Goal: Task Accomplishment & Management: Complete application form

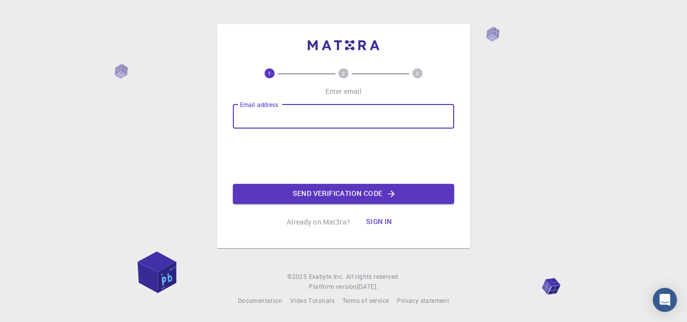
click at [302, 115] on input "Email address" at bounding box center [343, 117] width 221 height 24
type input "shiellamae.baltazar@deped.gov.ph"
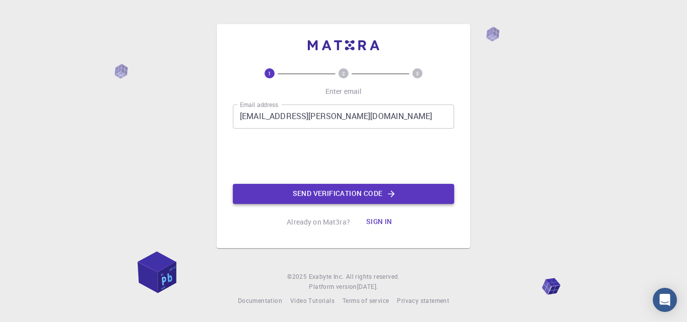
click at [325, 197] on button "Send verification code" at bounding box center [343, 194] width 221 height 20
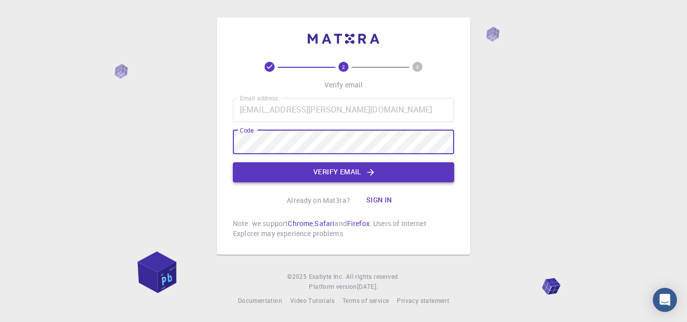
click at [305, 174] on button "Verify email" at bounding box center [343, 172] width 221 height 20
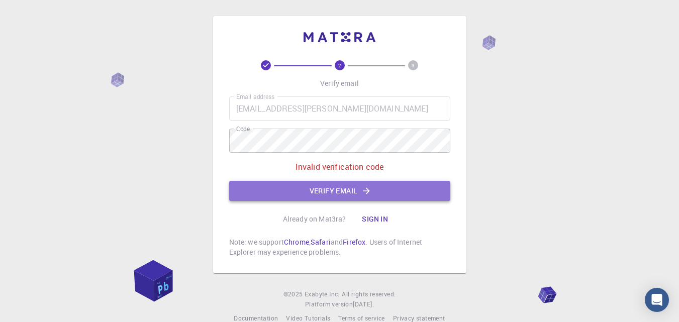
click at [300, 191] on button "Verify email" at bounding box center [339, 191] width 221 height 20
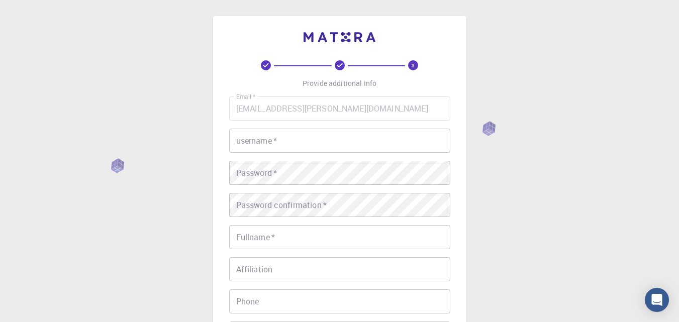
click at [273, 150] on input "username   *" at bounding box center [339, 141] width 221 height 24
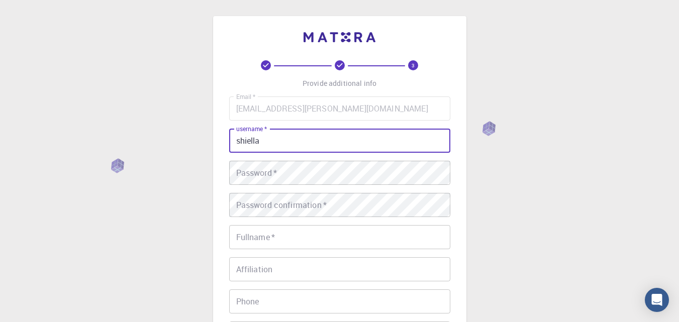
type input "shiella"
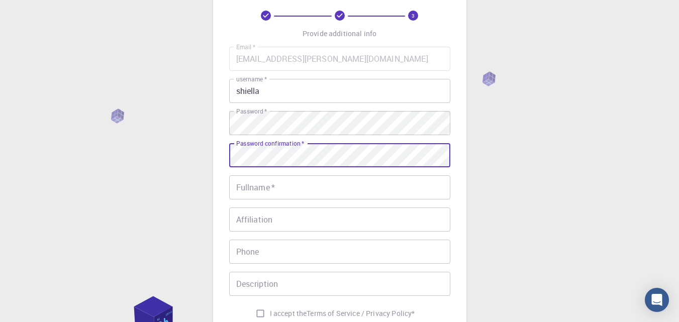
scroll to position [50, 0]
click at [253, 190] on input "Fullname   *" at bounding box center [339, 187] width 221 height 24
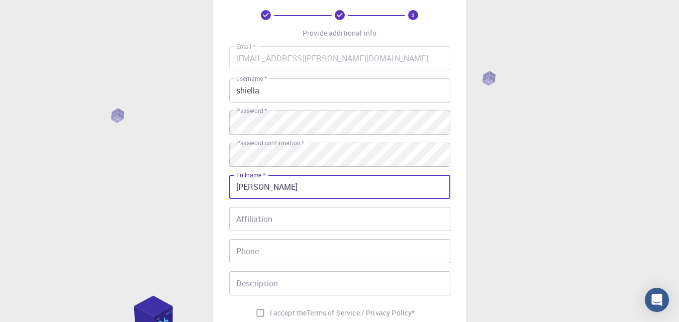
type input "[PERSON_NAME]"
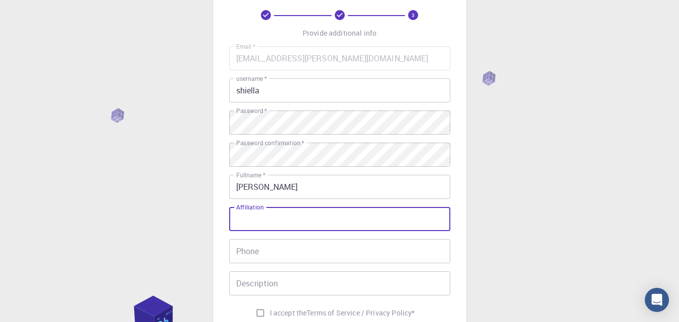
click at [247, 231] on input "Affiliation" at bounding box center [339, 219] width 221 height 24
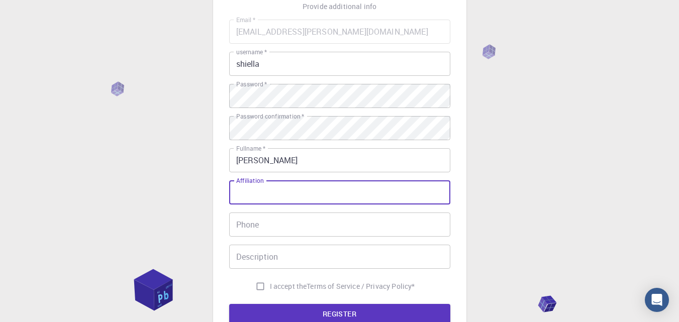
scroll to position [101, 0]
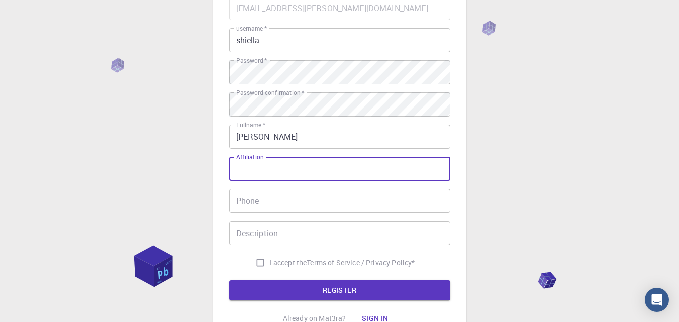
click at [292, 205] on input "Phone" at bounding box center [339, 201] width 221 height 24
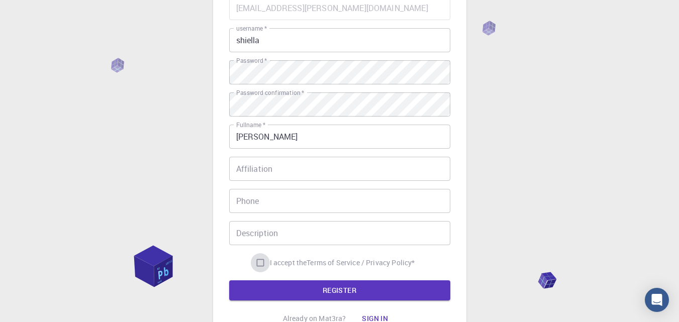
click at [258, 264] on input "I accept the Terms of Service / Privacy Policy *" at bounding box center [260, 262] width 19 height 19
checkbox input "true"
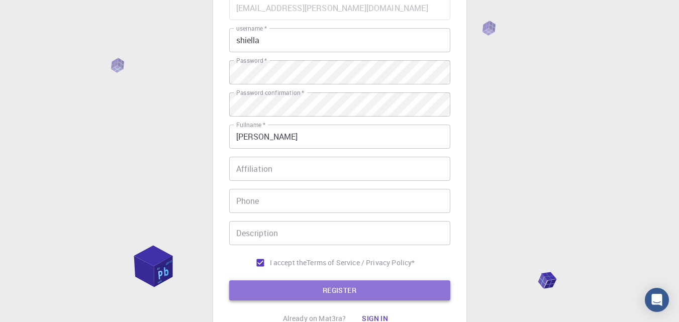
click at [273, 288] on button "REGISTER" at bounding box center [339, 291] width 221 height 20
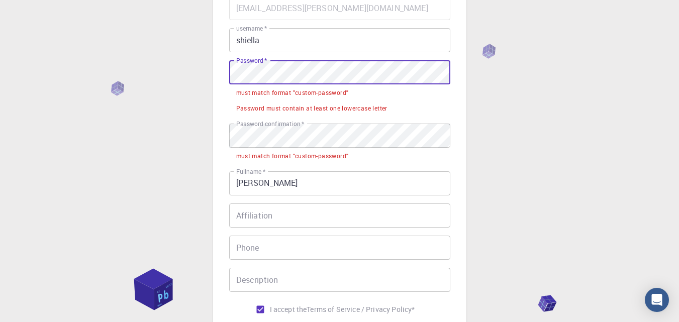
click at [182, 83] on div "3 Provide additional info Email   * shiellamae.baltazar@deped.gov.ph Email   * …" at bounding box center [339, 178] width 679 height 558
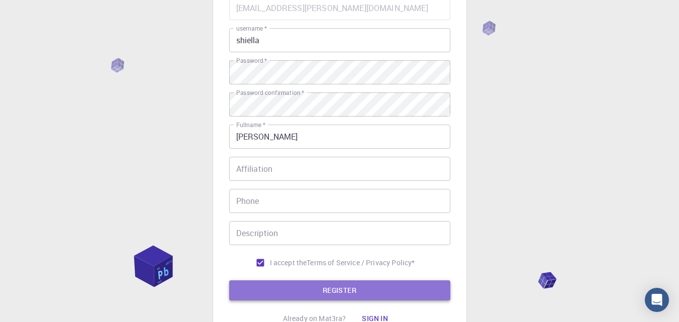
click at [279, 289] on button "REGISTER" at bounding box center [339, 291] width 221 height 20
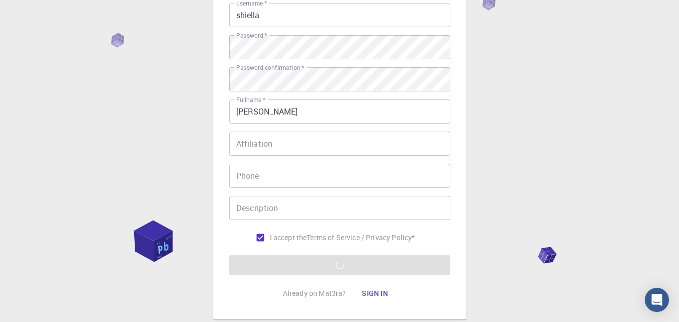
scroll to position [190, 0]
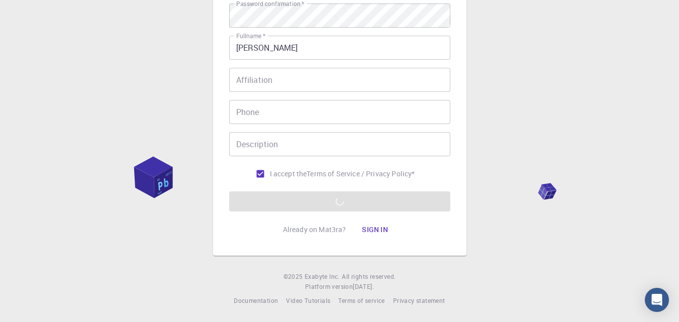
click at [328, 202] on form "Email   * shiellamae.baltazar@deped.gov.ph Email   * username   * shiella usern…" at bounding box center [339, 59] width 221 height 305
click at [312, 207] on form "Email   * shiellamae.baltazar@deped.gov.ph Email   * username   * shiella usern…" at bounding box center [339, 59] width 221 height 305
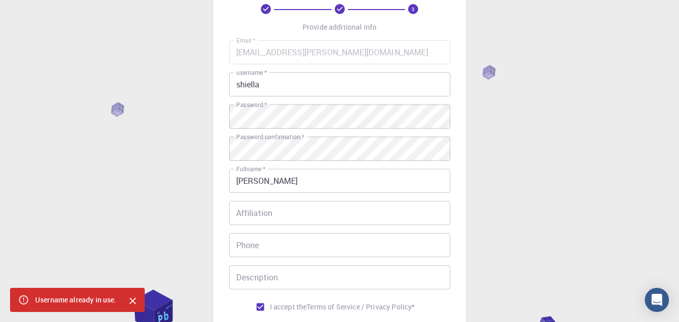
scroll to position [39, 0]
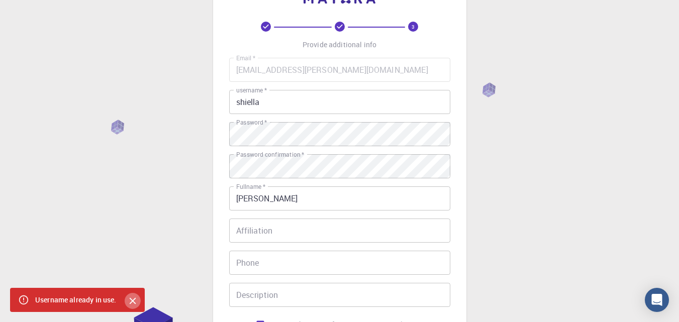
click at [133, 300] on icon "Close" at bounding box center [132, 301] width 11 height 11
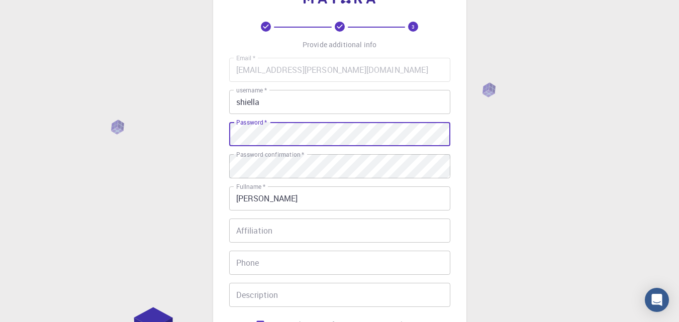
click at [281, 102] on input "shiella" at bounding box center [339, 102] width 221 height 24
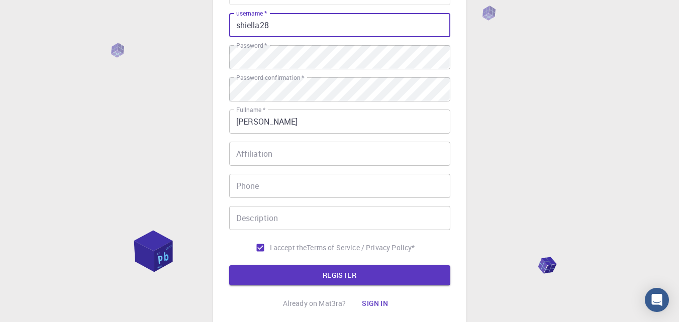
scroll to position [190, 0]
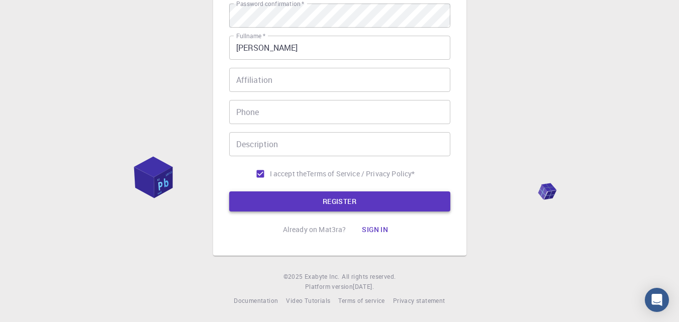
type input "shiella28"
click at [361, 206] on button "REGISTER" at bounding box center [339, 202] width 221 height 20
click at [370, 228] on button "Sign in" at bounding box center [375, 230] width 42 height 20
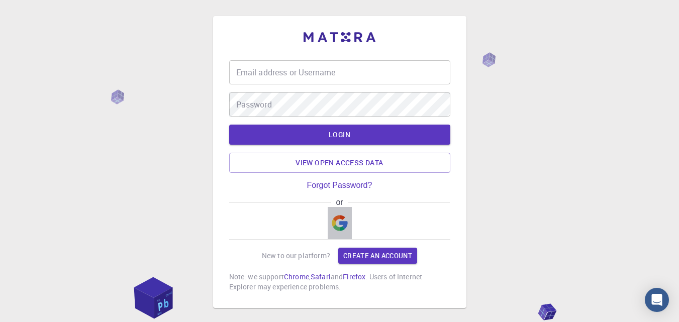
click at [346, 225] on img "button" at bounding box center [340, 223] width 16 height 16
click at [335, 220] on img "button" at bounding box center [340, 223] width 16 height 16
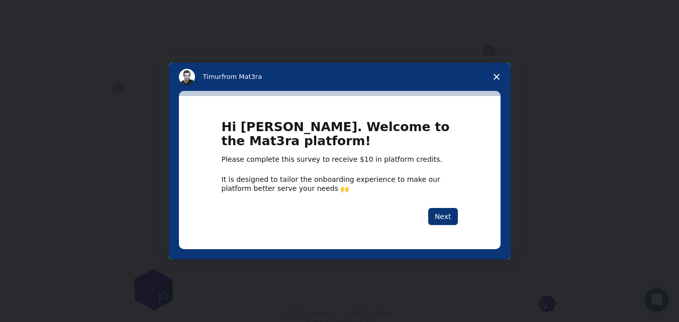
click at [495, 77] on icon "Close survey" at bounding box center [497, 77] width 6 height 6
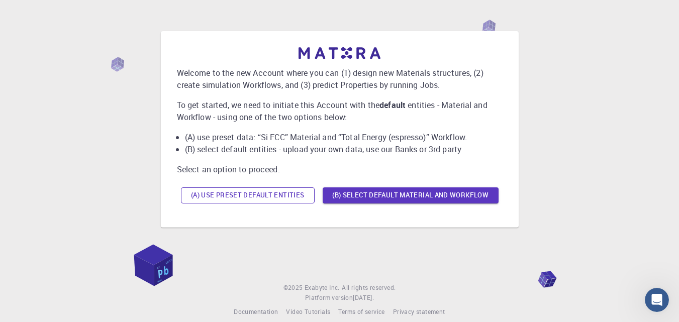
scroll to position [36, 0]
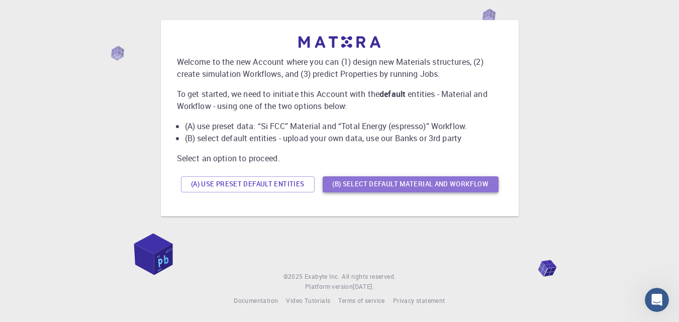
click at [362, 181] on button "(B) Select default material and workflow" at bounding box center [411, 185] width 176 height 16
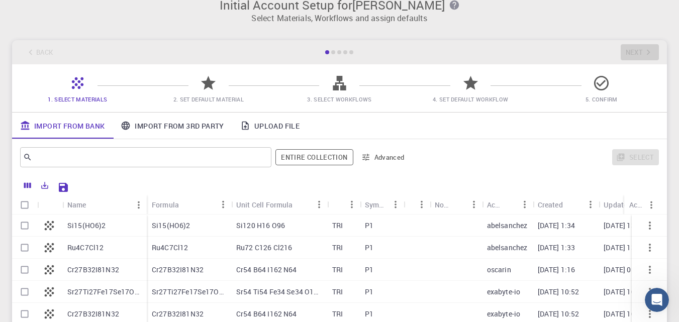
scroll to position [0, 0]
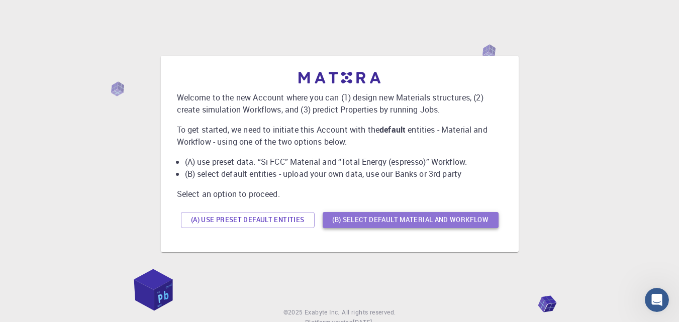
click at [377, 220] on button "(B) Select default material and workflow" at bounding box center [411, 220] width 176 height 16
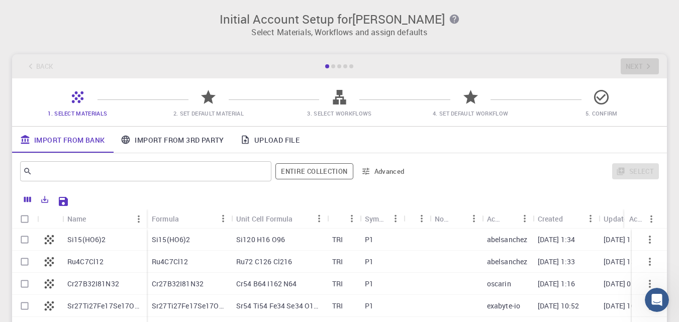
click at [75, 141] on link "Import From Bank" at bounding box center [62, 140] width 101 height 26
click at [263, 140] on link "Upload File" at bounding box center [269, 140] width 75 height 26
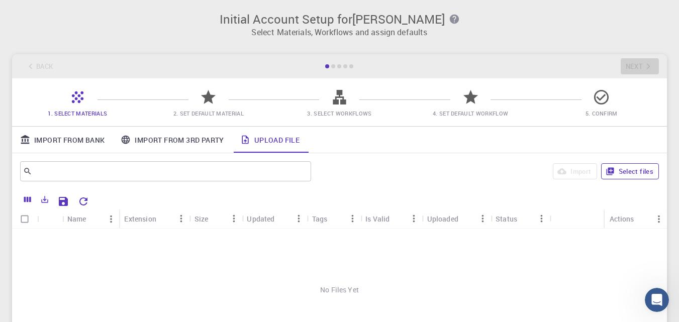
click at [637, 172] on button "Select files" at bounding box center [631, 171] width 58 height 16
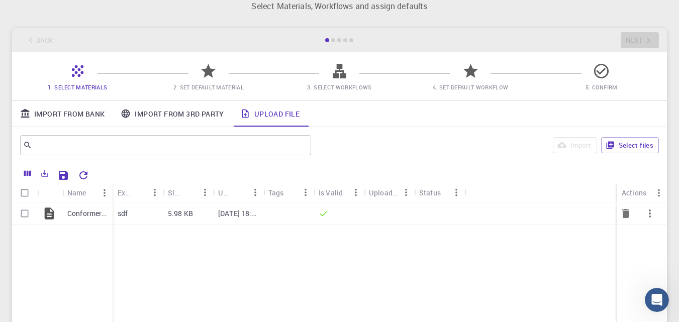
scroll to position [50, 0]
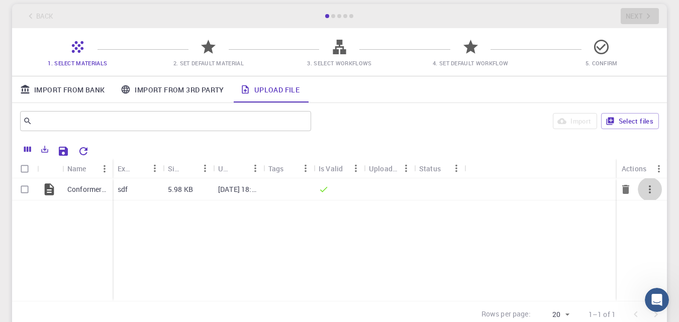
click at [648, 188] on icon "button" at bounding box center [650, 190] width 12 height 12
click at [569, 217] on div at bounding box center [339, 161] width 679 height 322
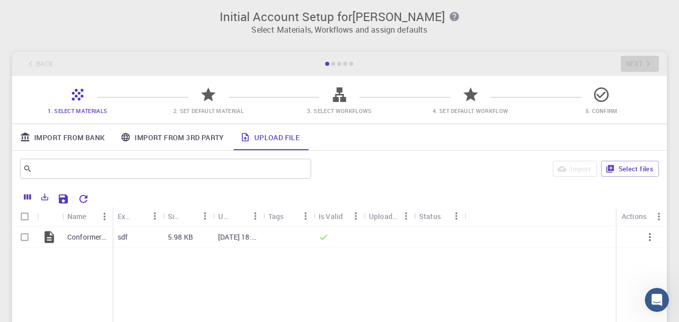
scroll to position [0, 0]
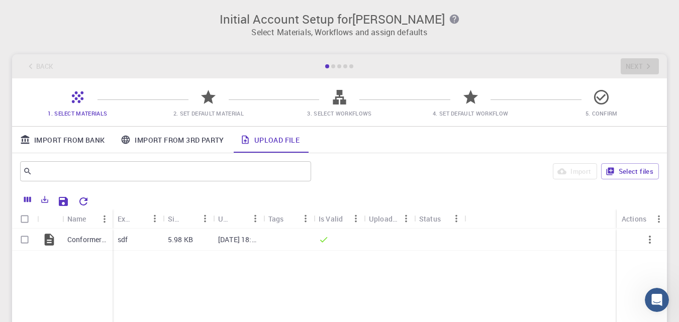
click at [202, 99] on icon at bounding box center [209, 98] width 18 height 18
click at [336, 64] on div "Back Next" at bounding box center [339, 66] width 655 height 24
click at [332, 66] on div at bounding box center [333, 66] width 4 height 4
click at [166, 57] on div "Back Next" at bounding box center [339, 66] width 655 height 24
click at [67, 114] on span "1. Select Materials" at bounding box center [77, 114] width 59 height 8
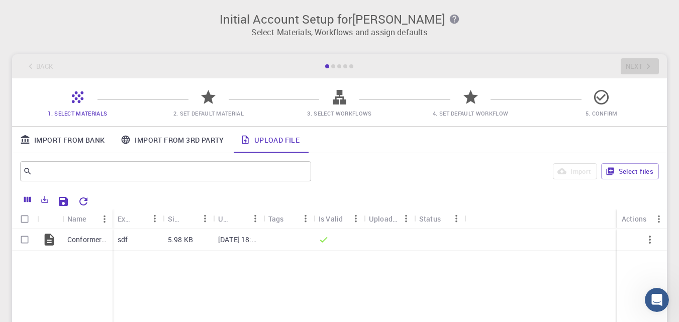
click at [78, 105] on icon at bounding box center [78, 98] width 18 height 18
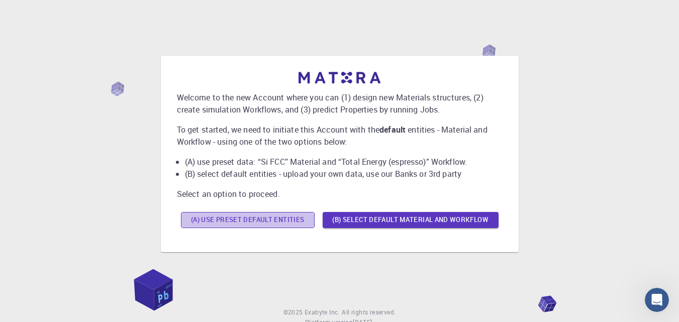
click at [241, 217] on button "(A) Use preset default entities" at bounding box center [248, 220] width 134 height 16
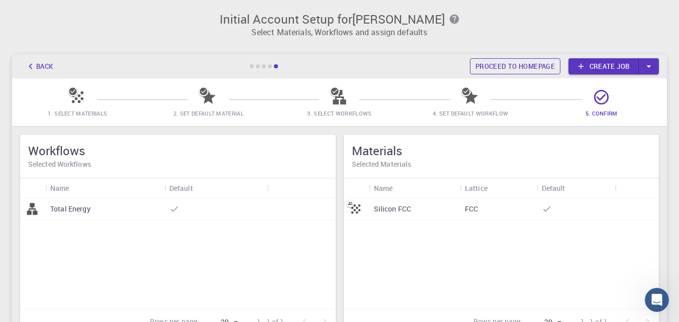
click at [505, 64] on link "Proceed to homepage" at bounding box center [515, 66] width 91 height 16
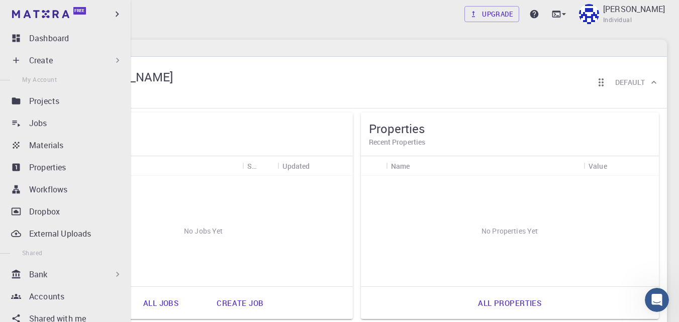
click at [83, 62] on div "Create" at bounding box center [76, 60] width 94 height 12
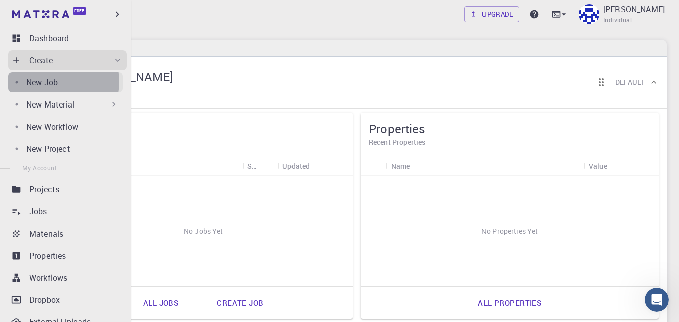
click at [55, 82] on p "New Job" at bounding box center [42, 82] width 32 height 12
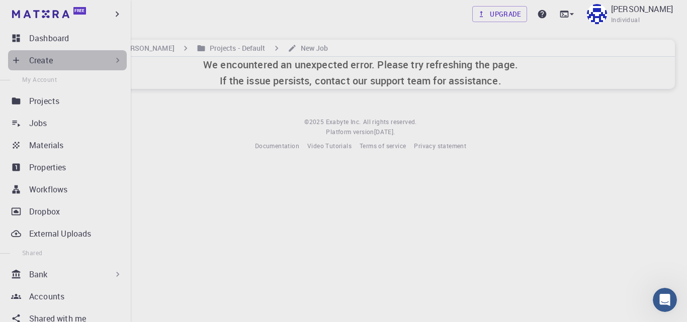
click at [90, 61] on div "Create" at bounding box center [76, 60] width 94 height 12
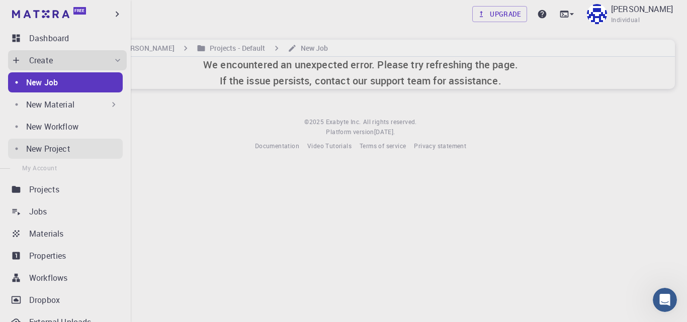
click at [52, 152] on p "New Project" at bounding box center [48, 149] width 44 height 12
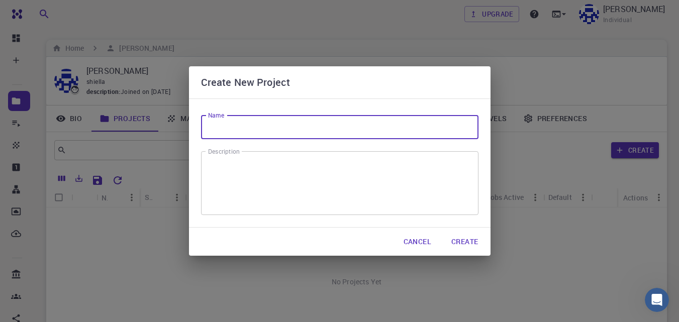
click at [236, 132] on input "Name" at bounding box center [340, 127] width 278 height 24
type input "MD"
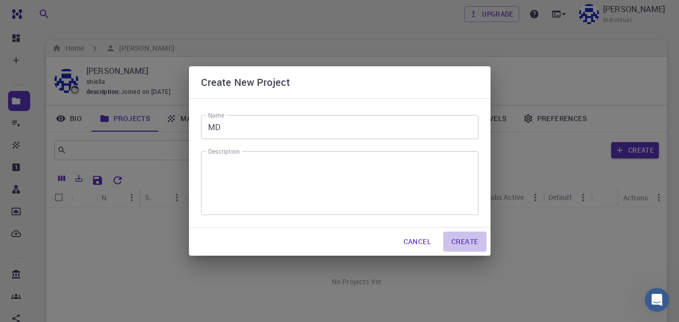
click at [472, 243] on button "Create" at bounding box center [465, 242] width 43 height 20
click at [317, 186] on textarea "Description" at bounding box center [340, 183] width 264 height 47
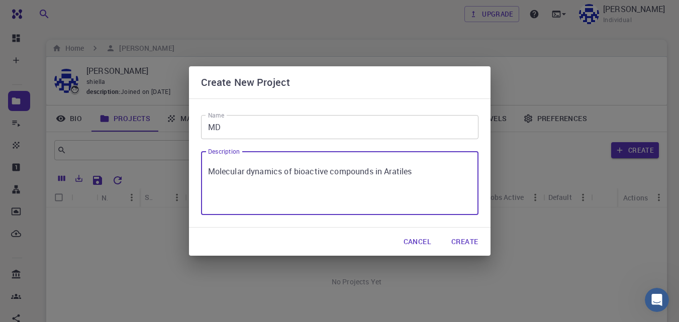
type textarea "Molecular dynamics of bioactive compounds in Aratiles"
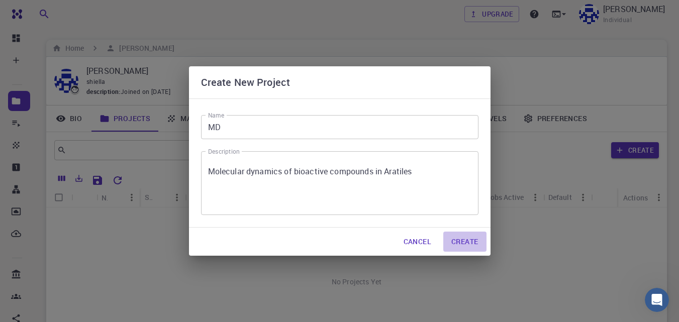
click at [457, 245] on button "Create" at bounding box center [465, 242] width 43 height 20
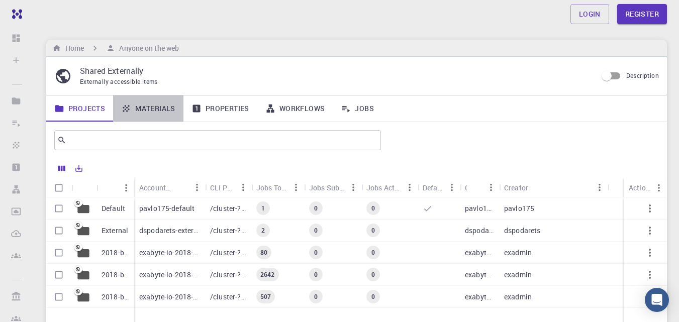
click at [156, 110] on link "Materials" at bounding box center [148, 109] width 70 height 26
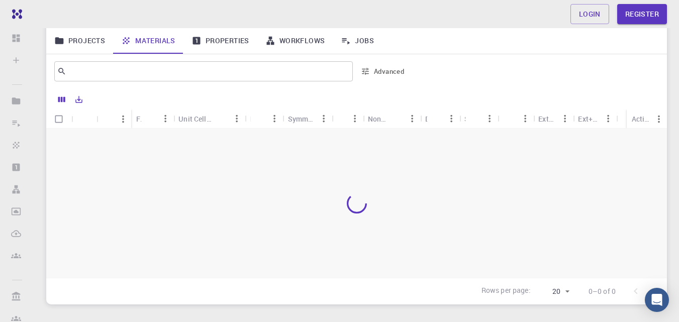
scroll to position [50, 0]
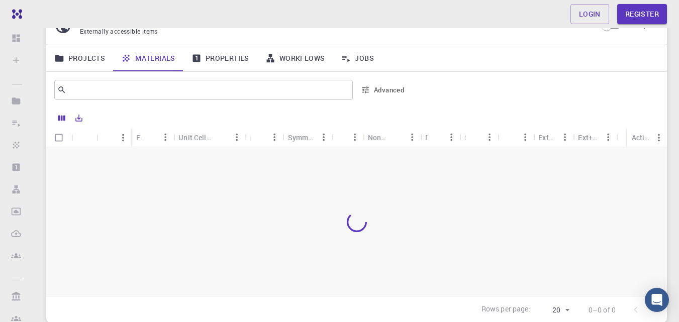
click at [216, 54] on link "Properties" at bounding box center [221, 58] width 74 height 26
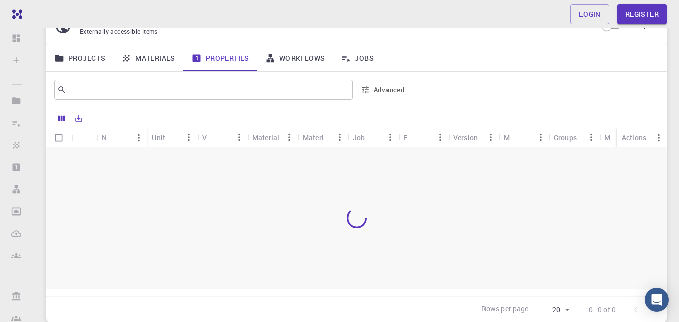
click at [280, 64] on link "Workflows" at bounding box center [296, 58] width 76 height 26
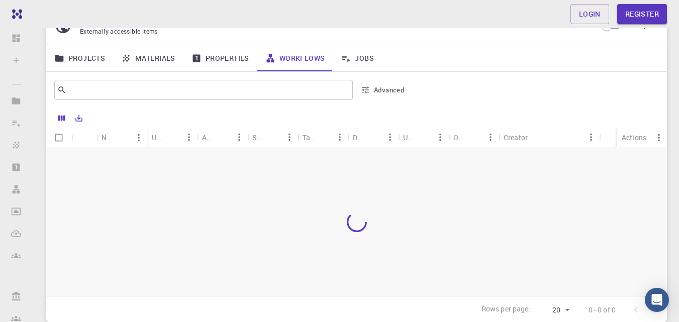
click at [77, 63] on link "Projects" at bounding box center [79, 58] width 67 height 26
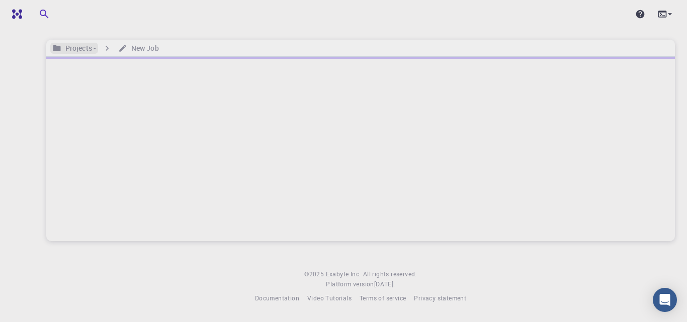
click at [95, 46] on h6 "Projects -" at bounding box center [78, 48] width 35 height 11
click at [45, 13] on icon "button" at bounding box center [44, 14] width 12 height 12
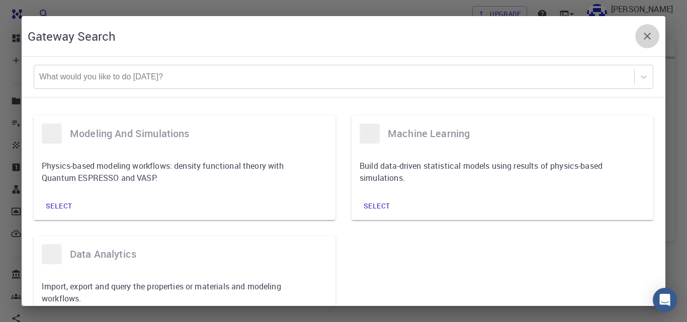
click at [645, 36] on icon "button" at bounding box center [647, 36] width 12 height 12
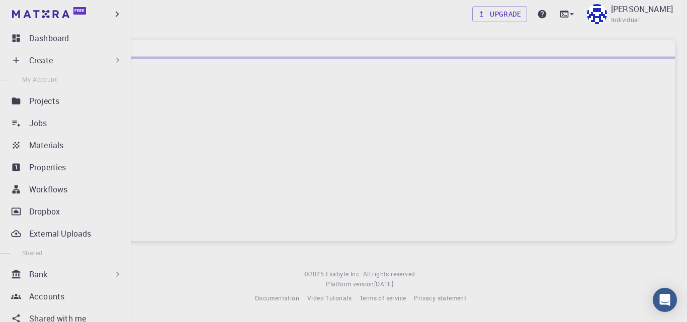
click at [91, 60] on div "Create" at bounding box center [76, 60] width 94 height 12
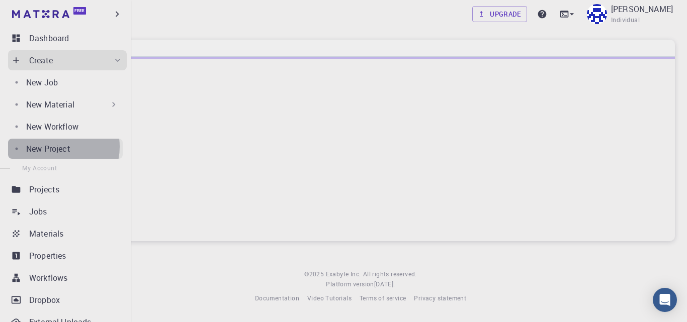
click at [57, 147] on p "New Project" at bounding box center [48, 149] width 44 height 12
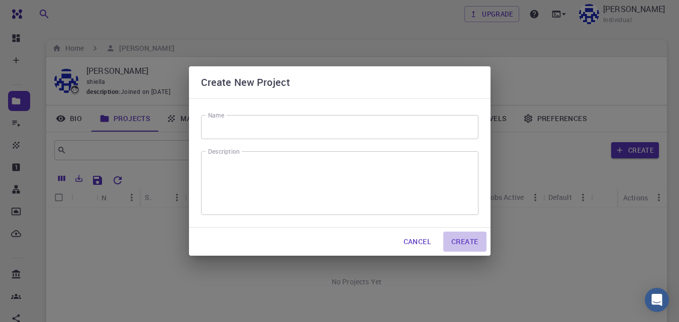
click at [458, 243] on button "Create" at bounding box center [465, 242] width 43 height 20
click at [410, 238] on button "Cancel" at bounding box center [418, 242] width 44 height 20
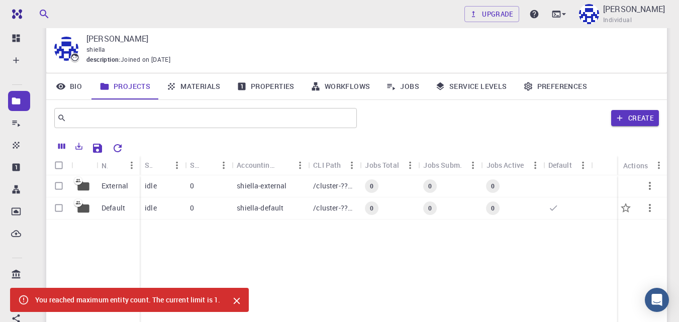
scroll to position [50, 0]
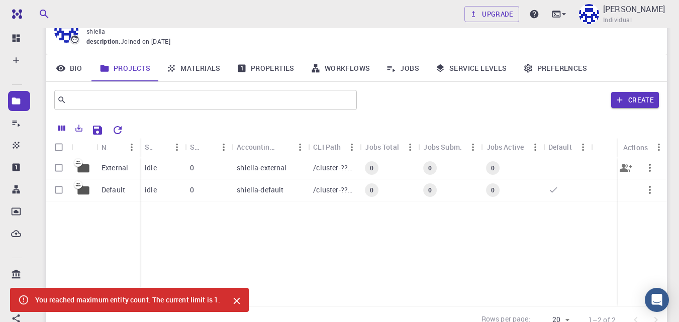
click at [113, 163] on p "External" at bounding box center [115, 168] width 27 height 10
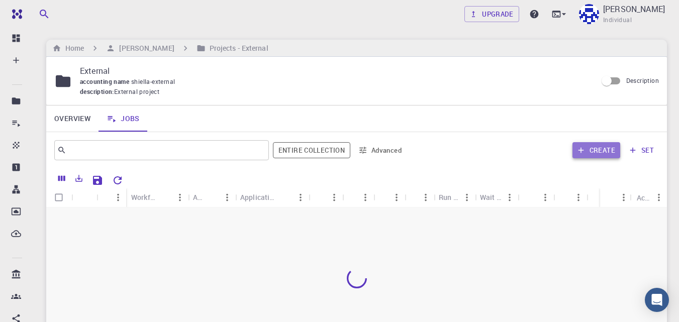
click at [588, 150] on button "Create" at bounding box center [597, 150] width 48 height 16
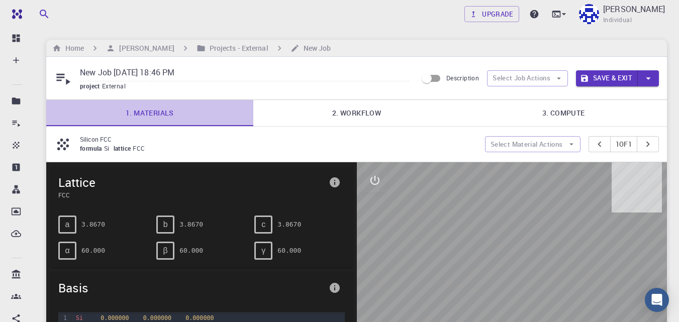
click at [134, 117] on link "1. Materials" at bounding box center [149, 113] width 207 height 26
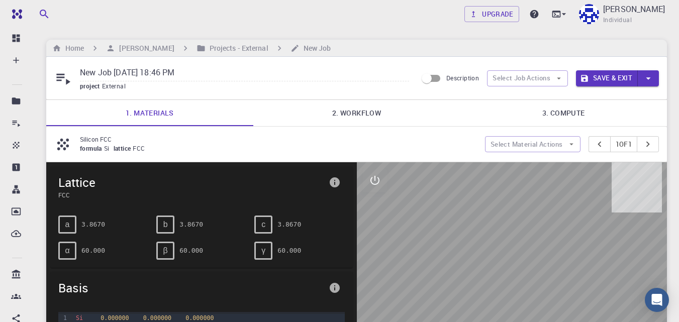
click at [91, 83] on span "project" at bounding box center [91, 86] width 22 height 8
click at [60, 76] on icon at bounding box center [63, 78] width 18 height 18
click at [231, 49] on h6 "Projects - External" at bounding box center [237, 48] width 63 height 11
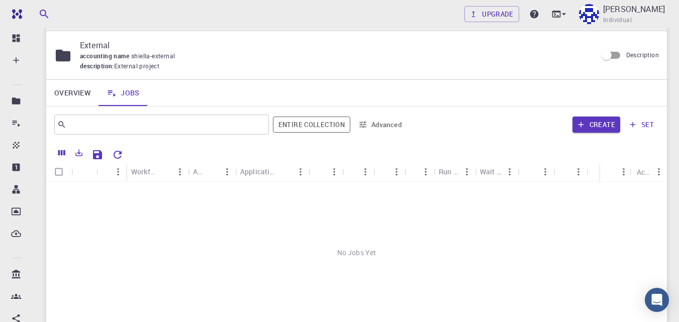
scroll to position [50, 0]
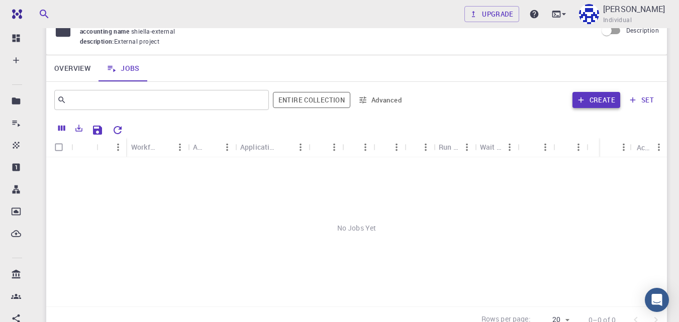
click at [598, 98] on button "Create" at bounding box center [597, 100] width 48 height 16
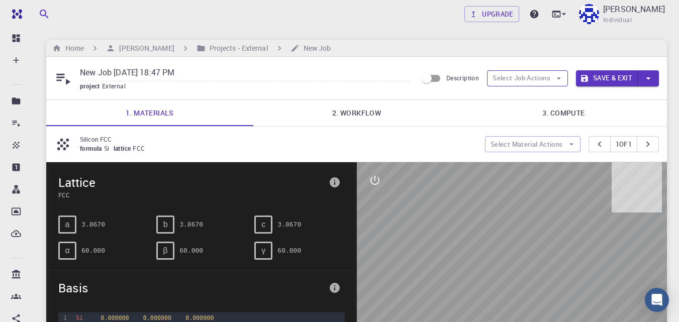
click at [564, 79] on button "Select Job Actions" at bounding box center [527, 78] width 81 height 16
click at [541, 114] on span "Select materials" at bounding box center [536, 115] width 47 height 10
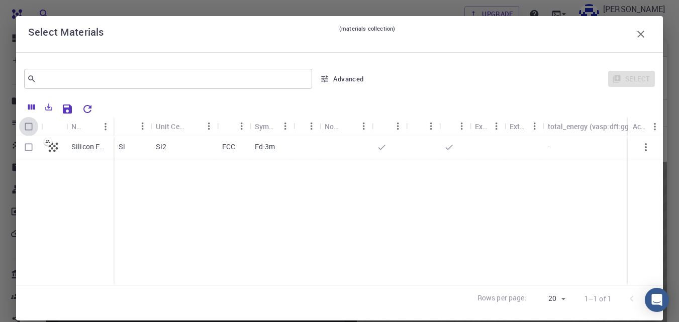
click at [28, 125] on input "Select all rows" at bounding box center [28, 126] width 19 height 19
checkbox input "true"
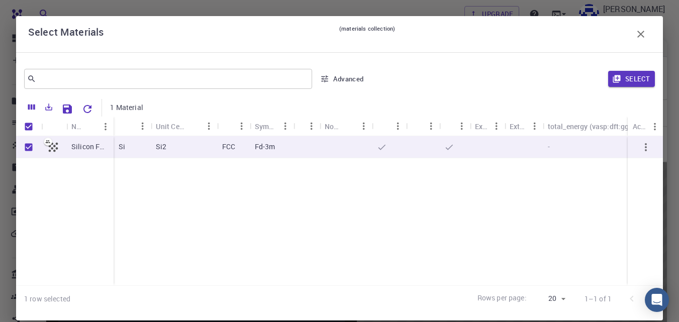
click at [28, 125] on input "Unselect all rows" at bounding box center [28, 126] width 19 height 19
checkbox input "false"
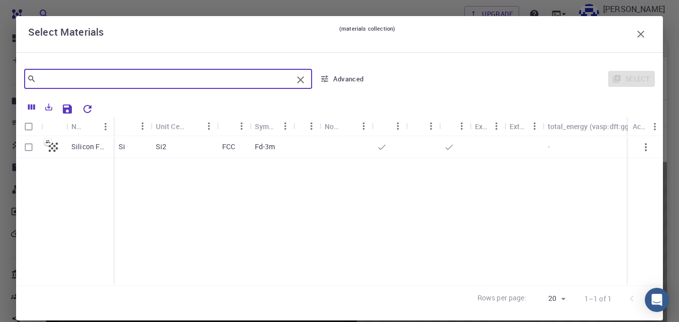
click at [59, 82] on input "text" at bounding box center [164, 79] width 257 height 14
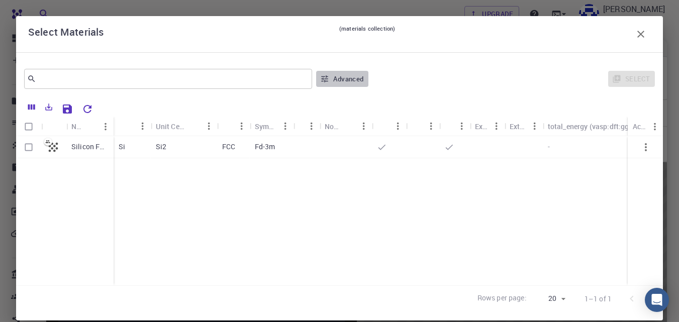
click at [320, 79] on icon "button" at bounding box center [324, 78] width 9 height 9
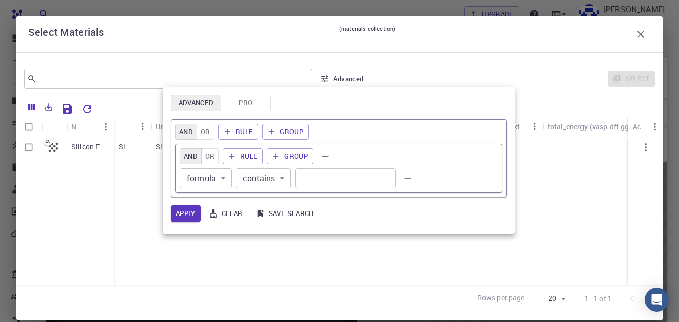
click at [634, 33] on div at bounding box center [339, 161] width 679 height 322
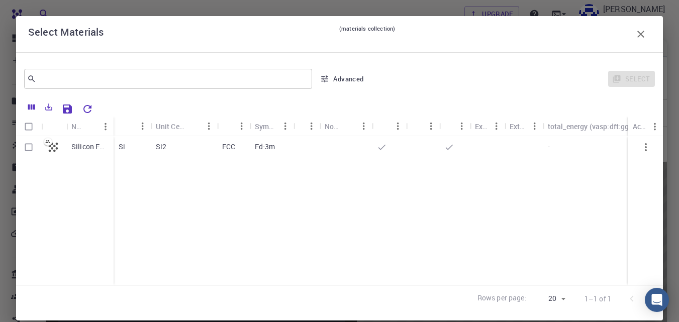
click at [635, 35] on icon "button" at bounding box center [641, 34] width 12 height 12
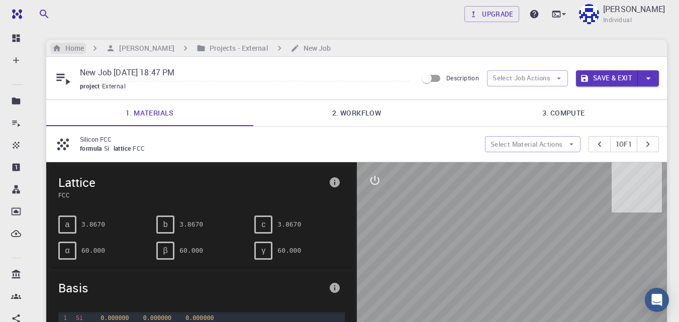
click at [75, 49] on h6 "Home" at bounding box center [72, 48] width 23 height 11
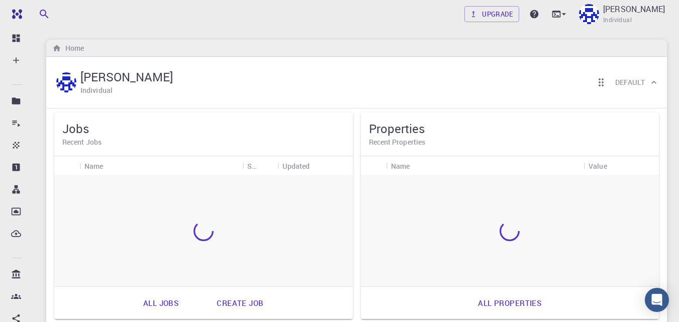
click at [133, 49] on div "Home" at bounding box center [356, 48] width 621 height 17
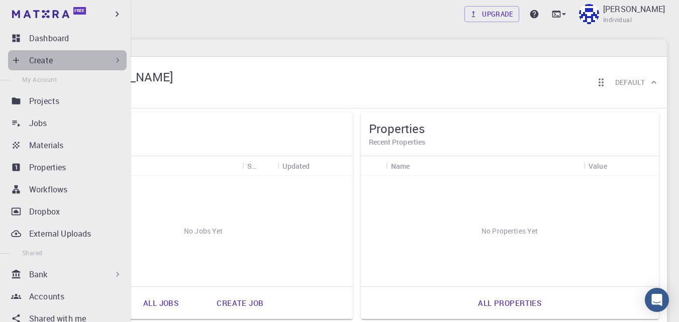
click at [107, 60] on div "Create" at bounding box center [76, 60] width 94 height 12
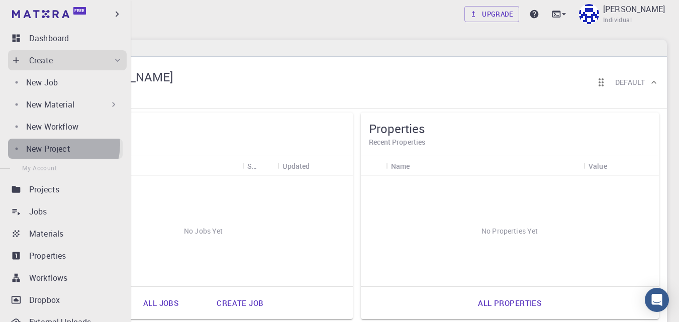
click at [60, 145] on p "New Project" at bounding box center [48, 149] width 44 height 12
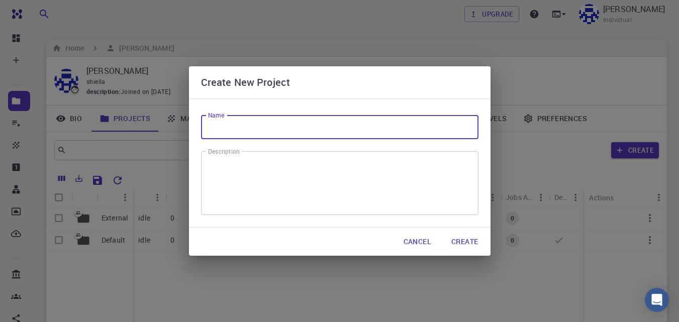
click at [204, 130] on input "Name" at bounding box center [340, 127] width 278 height 24
type input "moldynamics"
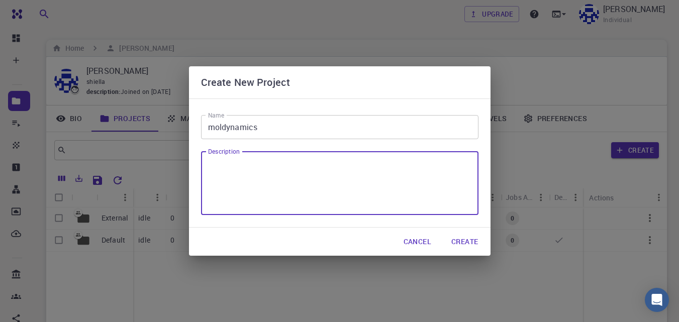
click at [263, 175] on textarea "Description" at bounding box center [340, 183] width 264 height 47
type textarea "molecualr dynamics of aratiles"
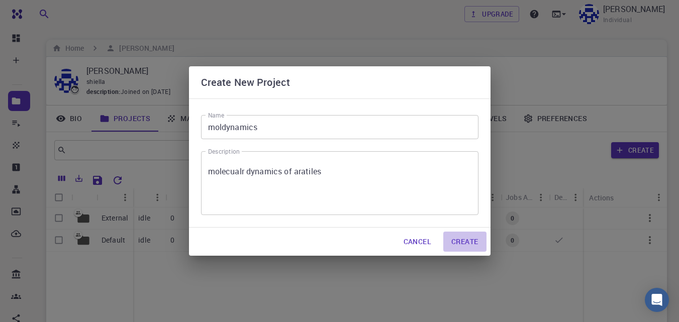
click at [462, 240] on button "Create" at bounding box center [465, 242] width 43 height 20
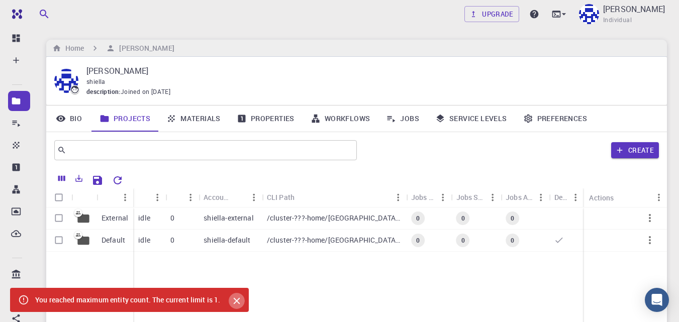
click at [236, 304] on icon "Close" at bounding box center [236, 301] width 7 height 7
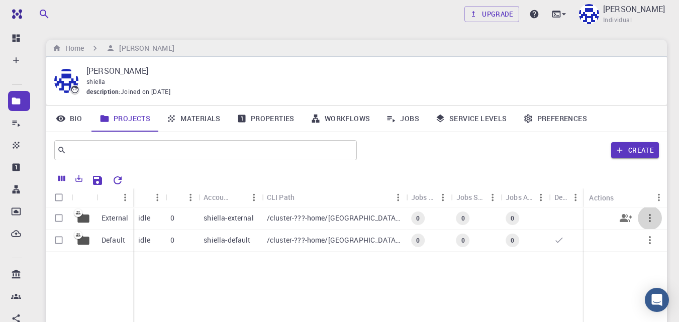
click at [649, 221] on icon "button" at bounding box center [650, 218] width 12 height 12
click at [475, 162] on div at bounding box center [339, 161] width 679 height 322
click at [59, 217] on input "Select row" at bounding box center [58, 218] width 19 height 19
checkbox input "true"
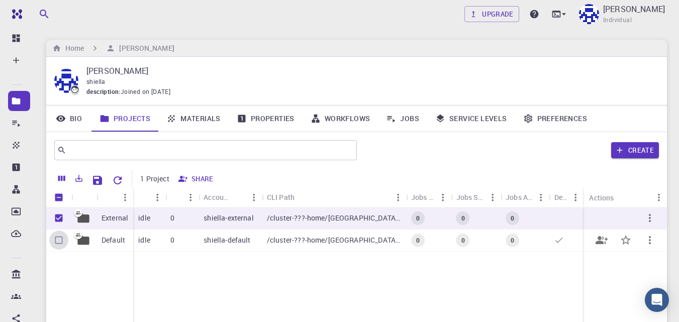
click at [57, 239] on input "Select row" at bounding box center [58, 240] width 19 height 19
checkbox input "true"
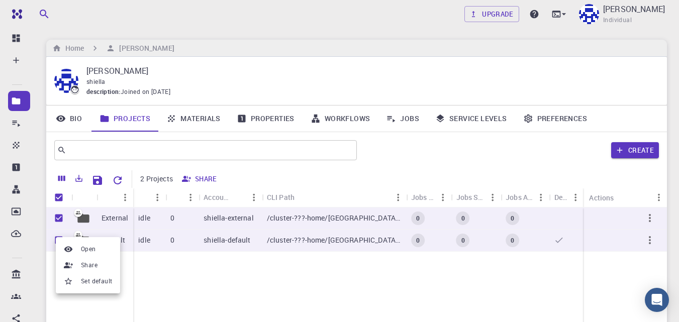
click at [73, 167] on div at bounding box center [339, 161] width 679 height 322
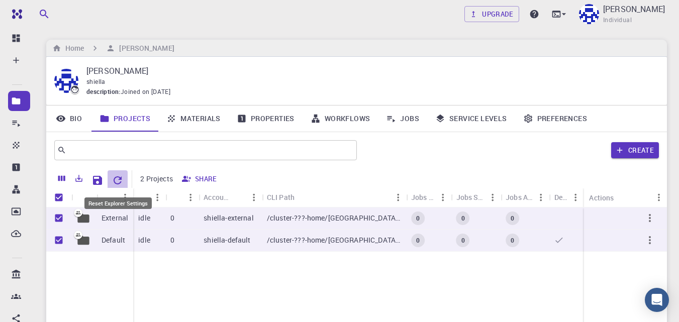
click at [118, 180] on icon "Reset Explorer Settings" at bounding box center [118, 181] width 12 height 12
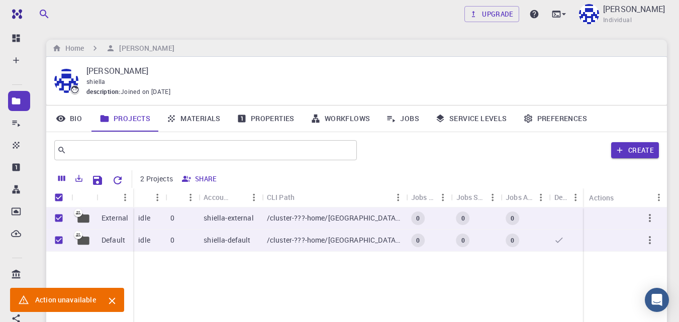
click at [114, 298] on icon "Close" at bounding box center [112, 301] width 11 height 11
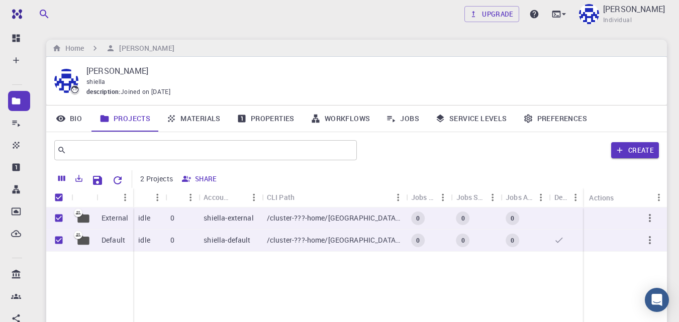
click at [412, 165] on div "​ Create" at bounding box center [356, 150] width 621 height 36
click at [113, 221] on p "External" at bounding box center [115, 218] width 27 height 10
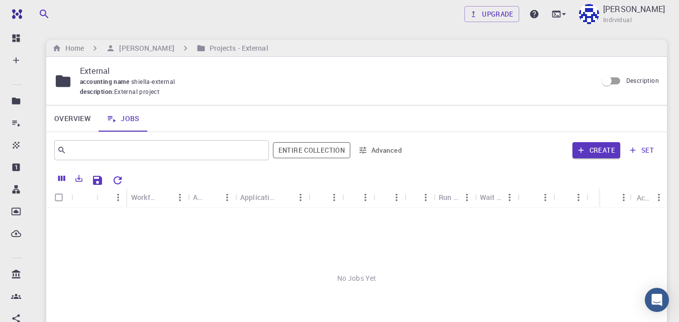
scroll to position [50, 0]
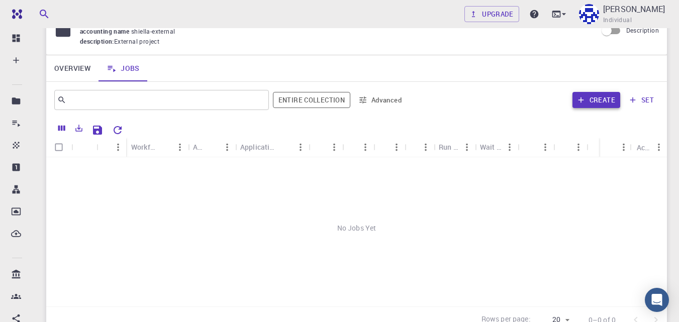
click at [600, 101] on button "Create" at bounding box center [597, 100] width 48 height 16
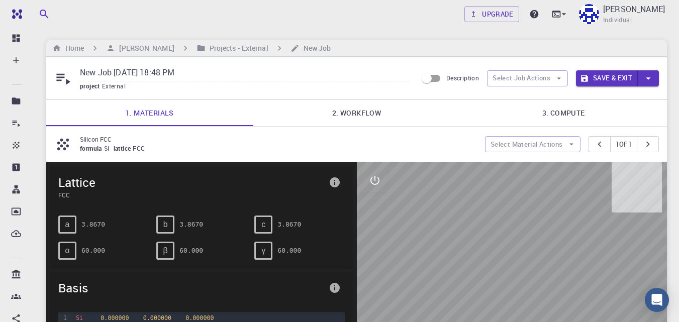
click at [654, 81] on button "button" at bounding box center [648, 78] width 21 height 16
click at [654, 81] on div at bounding box center [339, 161] width 679 height 322
click at [63, 77] on icon at bounding box center [63, 79] width 14 height 11
click at [68, 82] on icon at bounding box center [63, 79] width 14 height 11
drag, startPoint x: 127, startPoint y: 138, endPoint x: 96, endPoint y: 150, distance: 33.2
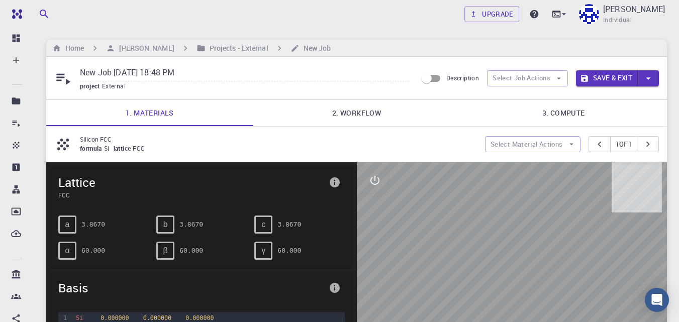
click at [126, 139] on p "Silicon FCC" at bounding box center [278, 139] width 397 height 9
click at [91, 153] on div "formula Si lattice FCC" at bounding box center [278, 149] width 397 height 10
click at [89, 150] on span "formula" at bounding box center [92, 148] width 24 height 8
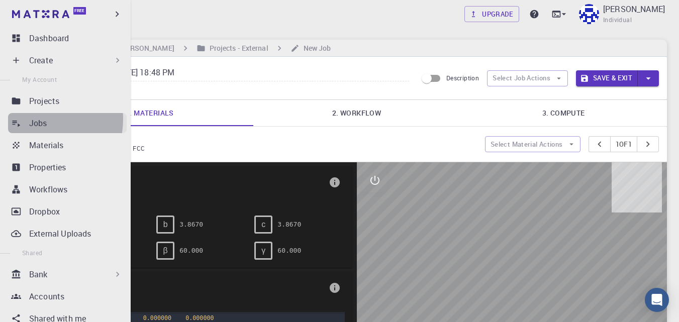
click at [33, 119] on p "Jobs" at bounding box center [38, 123] width 18 height 12
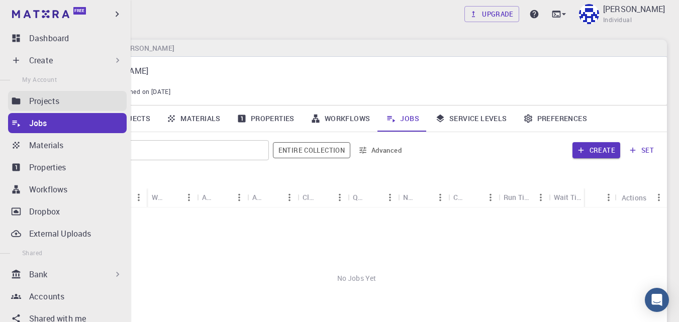
click at [60, 99] on div "Projects" at bounding box center [78, 101] width 98 height 12
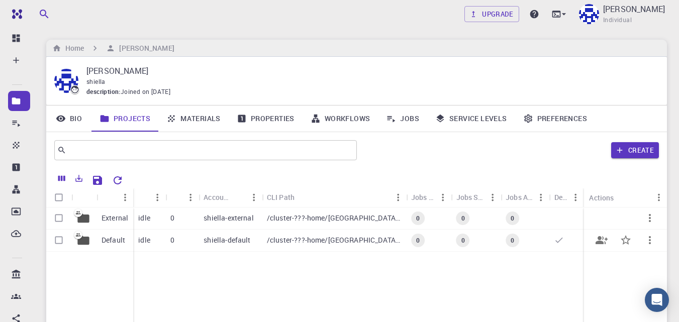
click at [118, 237] on p "Default" at bounding box center [114, 240] width 24 height 10
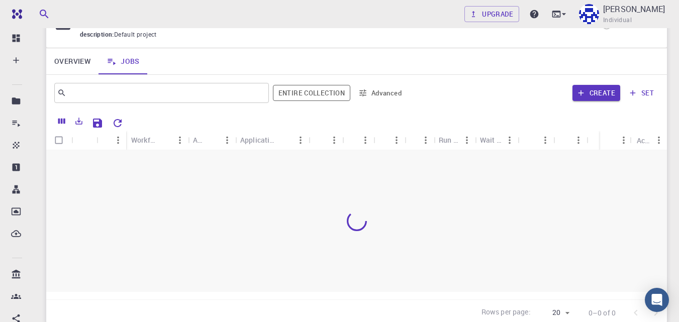
scroll to position [39, 0]
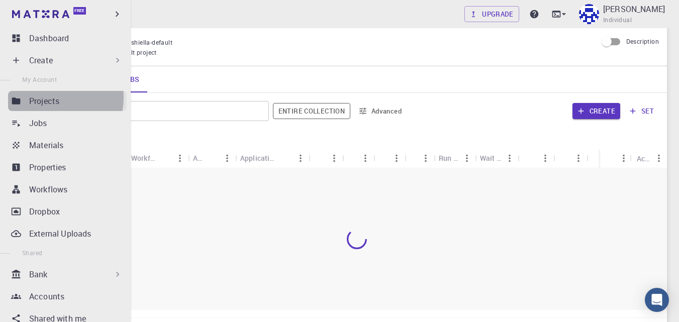
drag, startPoint x: 63, startPoint y: 101, endPoint x: 50, endPoint y: 98, distance: 13.5
click at [50, 98] on p "Projects" at bounding box center [44, 101] width 30 height 12
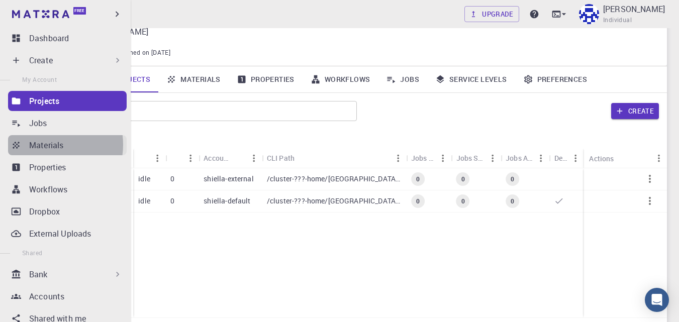
click at [50, 145] on p "Materials" at bounding box center [46, 145] width 34 height 12
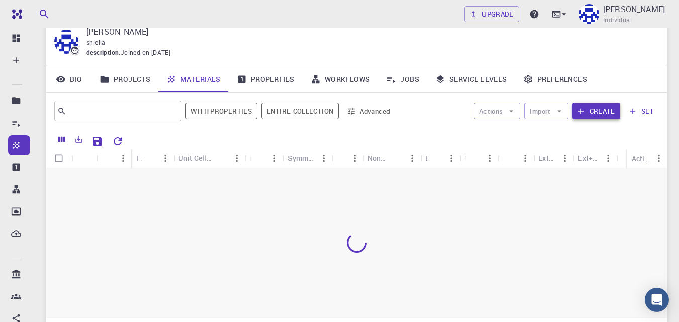
click at [598, 111] on button "Create" at bounding box center [597, 111] width 48 height 16
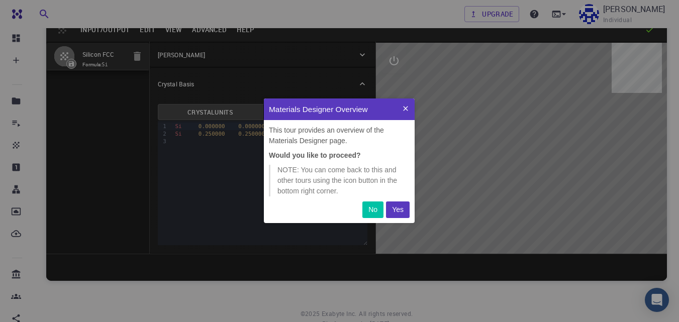
scroll to position [117, 143]
click at [380, 211] on button "No" at bounding box center [373, 210] width 21 height 17
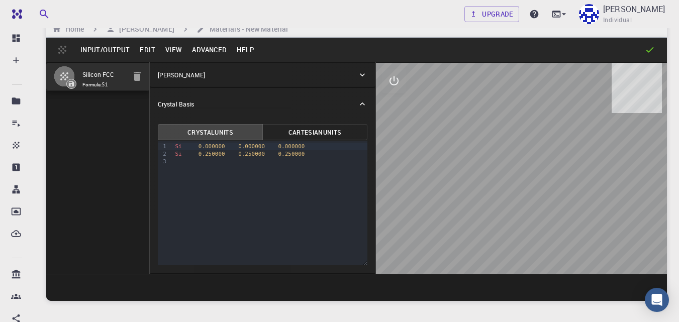
scroll to position [0, 0]
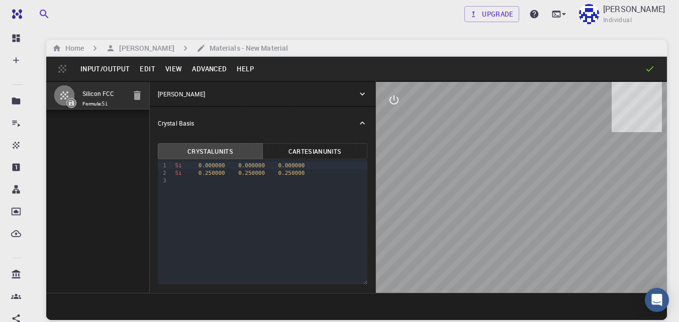
click at [114, 66] on button "Input/Output" at bounding box center [104, 69] width 59 height 16
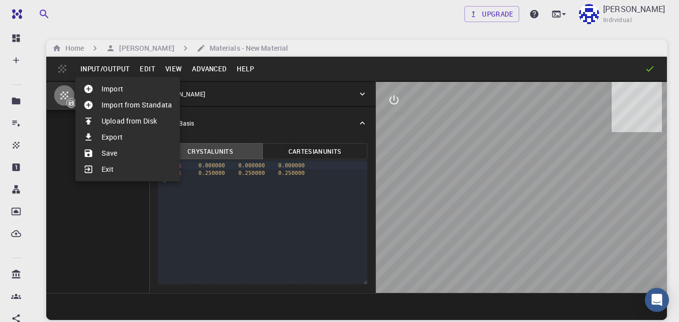
click at [126, 119] on li "Upload from Disk" at bounding box center [127, 121] width 105 height 16
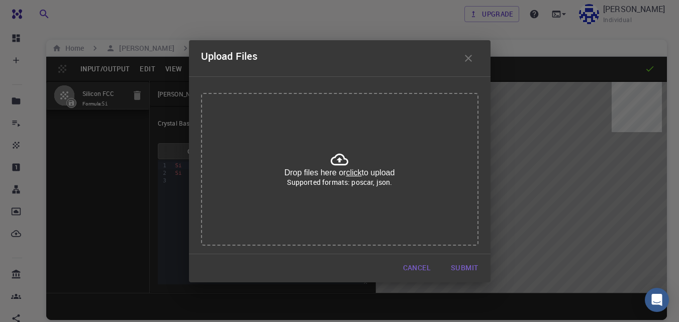
click at [333, 159] on icon at bounding box center [340, 160] width 18 height 18
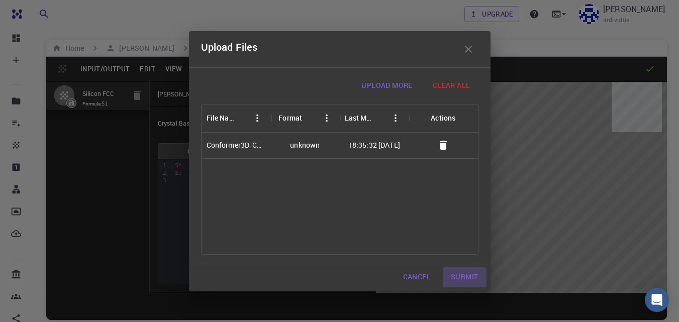
click at [455, 275] on button "Submit" at bounding box center [464, 278] width 43 height 20
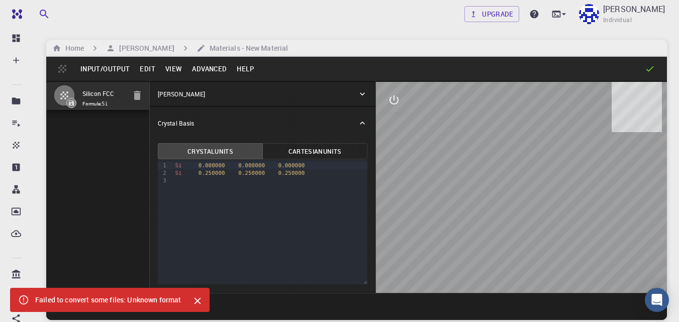
click at [196, 304] on icon "Close" at bounding box center [197, 301] width 7 height 7
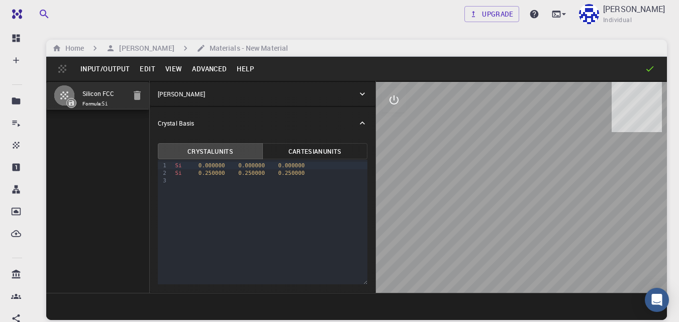
click at [136, 92] on icon "button" at bounding box center [137, 95] width 7 height 9
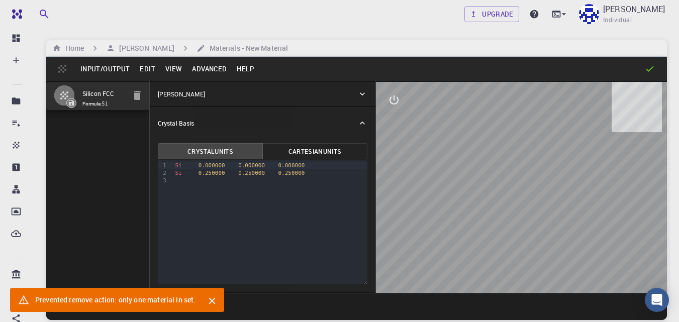
click at [136, 92] on icon "button" at bounding box center [137, 95] width 7 height 9
click at [72, 49] on h6 "Home" at bounding box center [72, 48] width 23 height 11
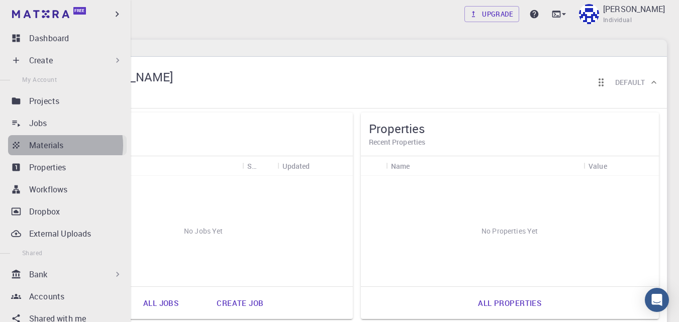
click at [60, 145] on p "Materials" at bounding box center [46, 145] width 34 height 12
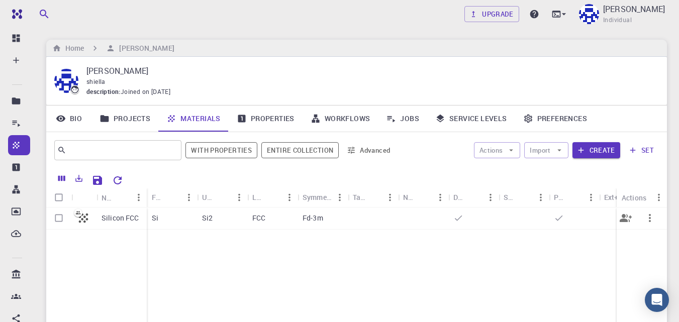
click at [61, 217] on input "Select row" at bounding box center [58, 218] width 19 height 19
checkbox input "true"
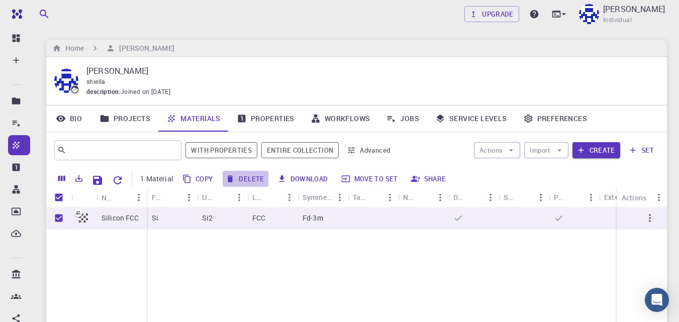
click at [242, 179] on button "Delete" at bounding box center [245, 179] width 45 height 16
checkbox input "false"
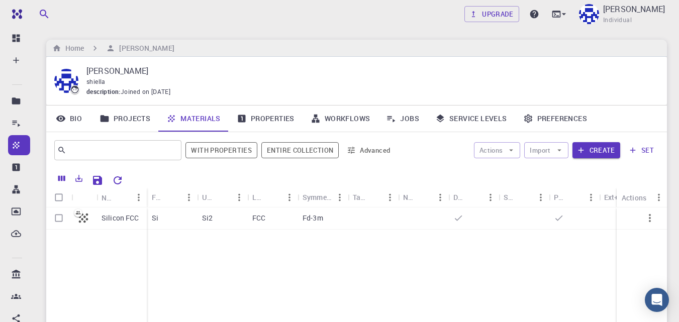
click at [636, 151] on icon "button" at bounding box center [633, 150] width 9 height 9
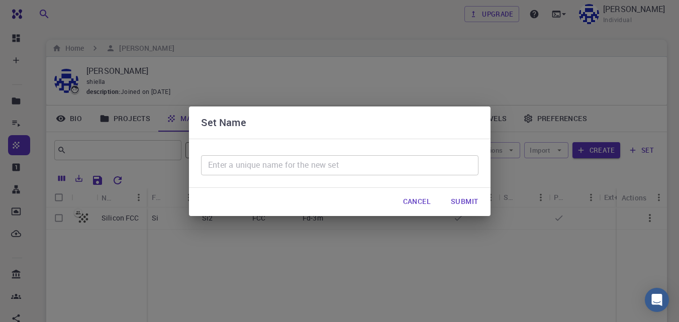
drag, startPoint x: 411, startPoint y: 203, endPoint x: 418, endPoint y: 202, distance: 6.6
click at [413, 203] on button "Cancel" at bounding box center [417, 202] width 44 height 20
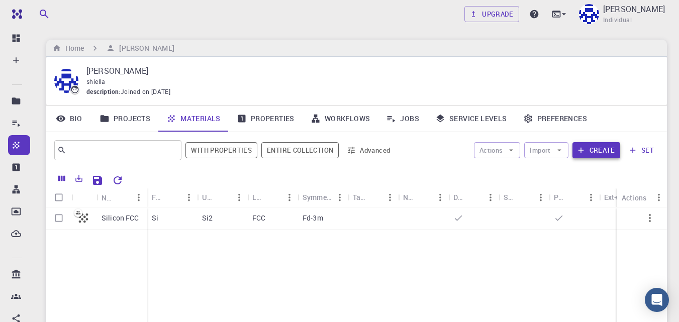
click at [600, 152] on button "Create" at bounding box center [597, 150] width 48 height 16
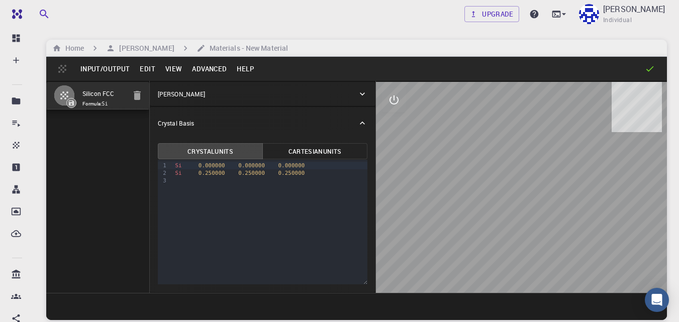
click at [396, 97] on icon "interactive" at bounding box center [394, 100] width 12 height 12
click at [573, 54] on main "Home [PERSON_NAME] Materials - New Material Input/Output Edit View Advanced Hel…" at bounding box center [356, 180] width 621 height 281
click at [117, 13] on div "Upgrade [PERSON_NAME] Individual" at bounding box center [356, 14] width 645 height 26
click at [60, 69] on div "Input/Output Edit View Advanced Help" at bounding box center [356, 69] width 621 height 24
click at [275, 20] on div "Upgrade [PERSON_NAME] Individual" at bounding box center [356, 14] width 645 height 26
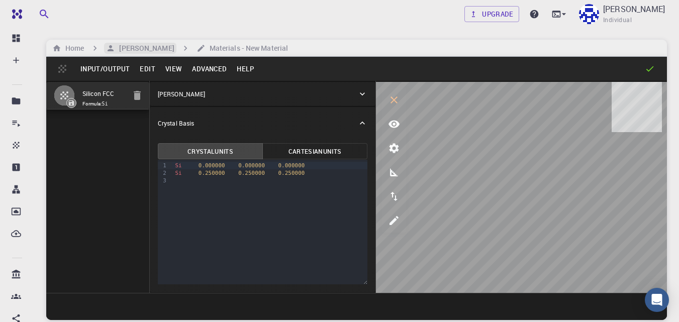
click at [150, 50] on h6 "[PERSON_NAME]" at bounding box center [144, 48] width 59 height 11
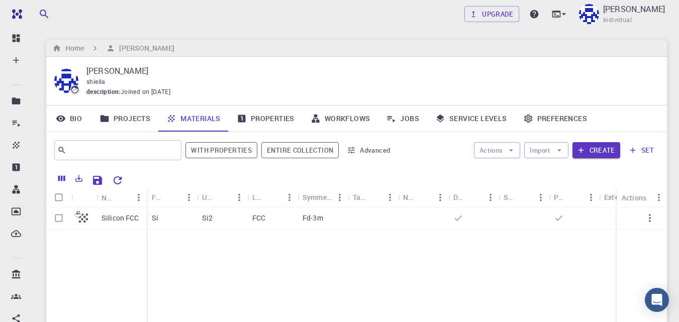
click at [118, 118] on link "Projects" at bounding box center [125, 119] width 67 height 26
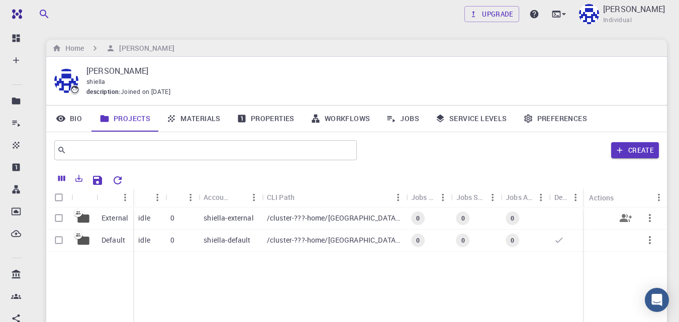
click at [125, 219] on p "External" at bounding box center [115, 218] width 27 height 10
click at [640, 147] on button "Create" at bounding box center [636, 150] width 48 height 16
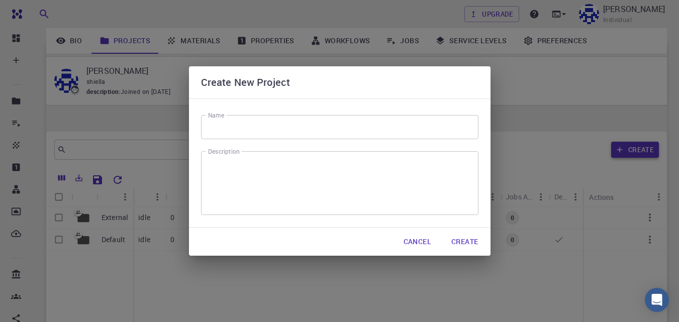
scroll to position [132, 0]
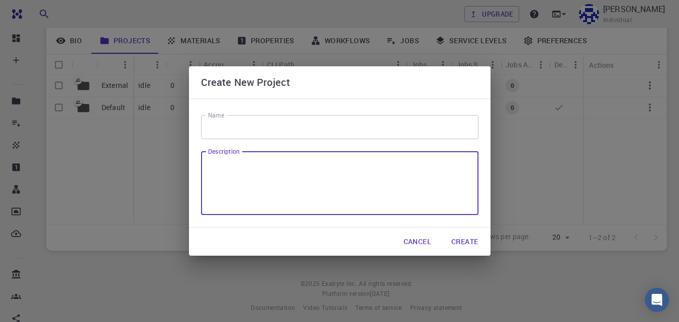
click at [278, 178] on textarea "Description" at bounding box center [340, 183] width 264 height 47
type textarea "dynamics"
click at [290, 123] on input "Name" at bounding box center [340, 127] width 278 height 24
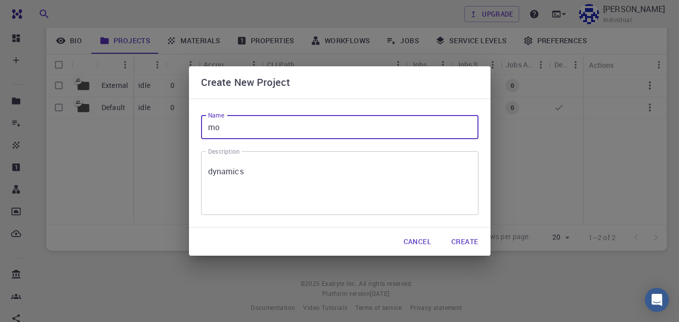
type input "moldynamics"
click at [460, 242] on button "Create" at bounding box center [465, 242] width 43 height 20
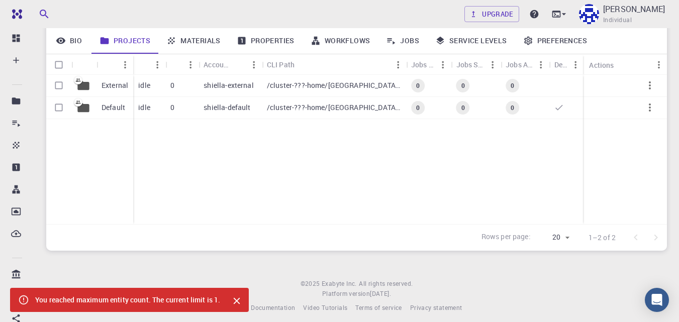
scroll to position [132, 0]
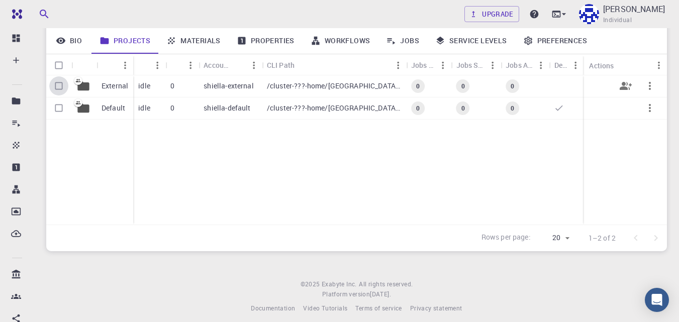
click at [58, 85] on input "Select row" at bounding box center [58, 85] width 19 height 19
checkbox input "true"
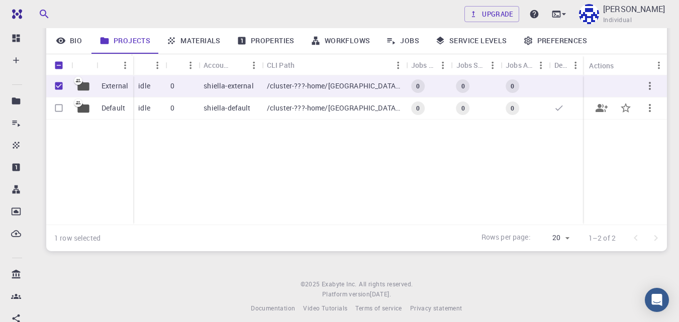
click at [60, 107] on input "Select row" at bounding box center [58, 108] width 19 height 19
checkbox input "true"
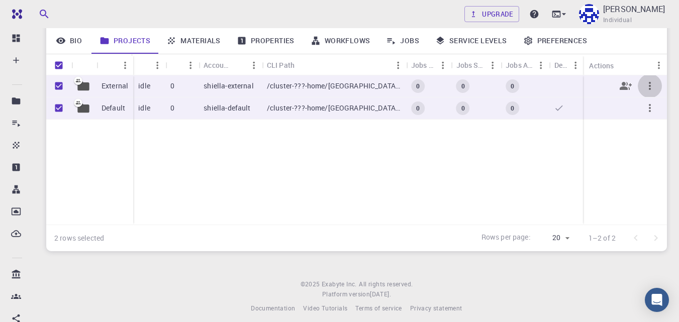
click at [652, 88] on icon "button" at bounding box center [650, 86] width 12 height 12
drag, startPoint x: 643, startPoint y: 57, endPoint x: 625, endPoint y: 57, distance: 18.1
click at [642, 57] on div at bounding box center [339, 161] width 679 height 322
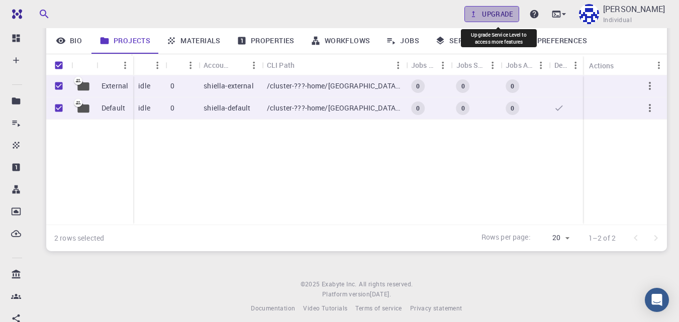
click at [520, 14] on link "Upgrade" at bounding box center [492, 14] width 55 height 16
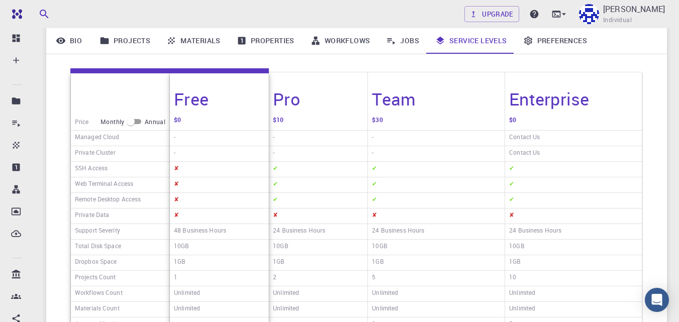
scroll to position [132, 0]
click at [209, 111] on div "Free" at bounding box center [219, 93] width 99 height 41
click at [313, 105] on div "Pro" at bounding box center [318, 93] width 99 height 41
